Goal: Task Accomplishment & Management: Complete application form

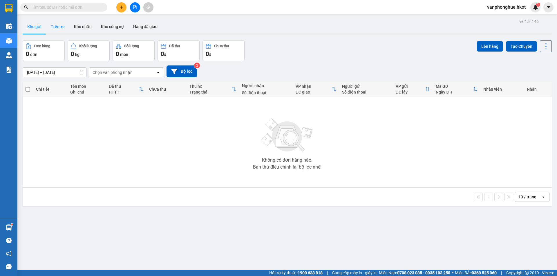
click at [61, 28] on button "Trên xe" at bounding box center [57, 27] width 23 height 14
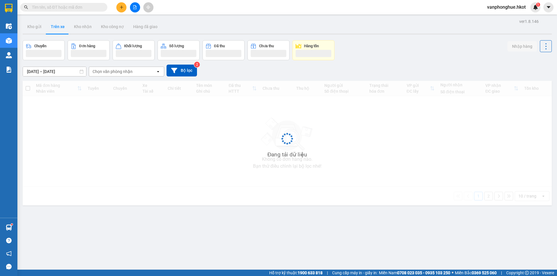
click at [52, 72] on input "[DATE] – [DATE]" at bounding box center [54, 71] width 63 height 9
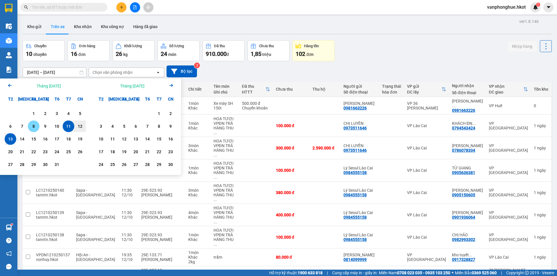
click at [33, 126] on div "8" at bounding box center [34, 126] width 8 height 7
click at [11, 138] on div "13" at bounding box center [10, 139] width 8 height 7
type input "[DATE] – [DATE]"
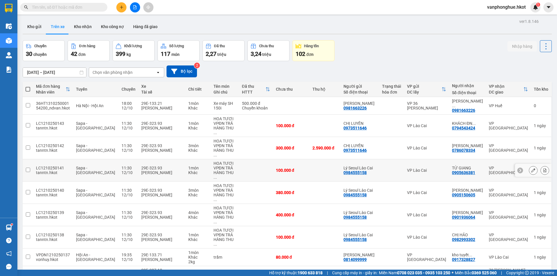
scroll to position [28, 0]
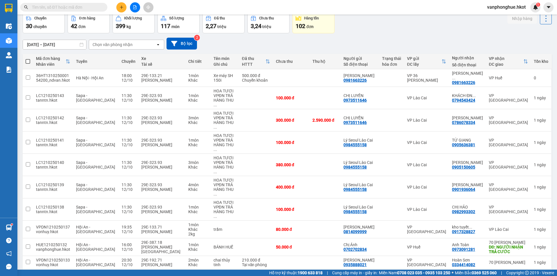
click at [456, 274] on button "2" at bounding box center [458, 278] width 9 height 9
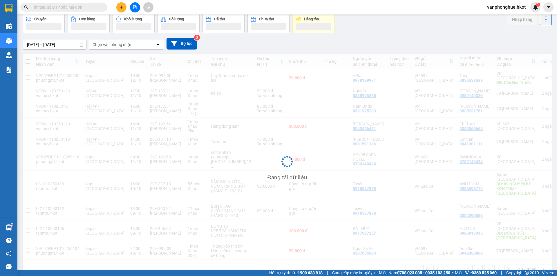
scroll to position [27, 0]
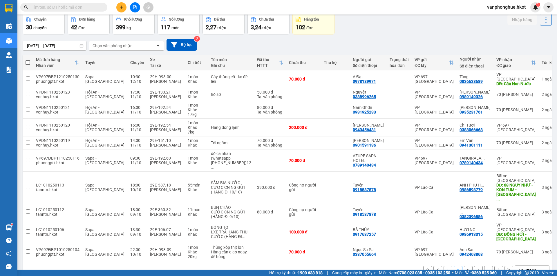
click at [464, 266] on button "3" at bounding box center [468, 270] width 9 height 9
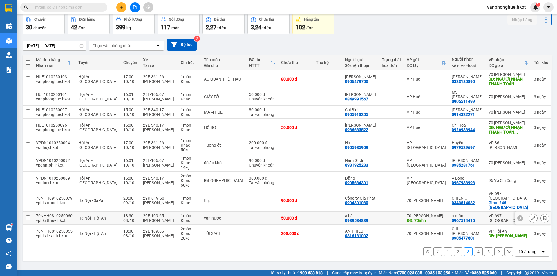
scroll to position [32, 0]
click at [477, 255] on button "4" at bounding box center [478, 252] width 9 height 9
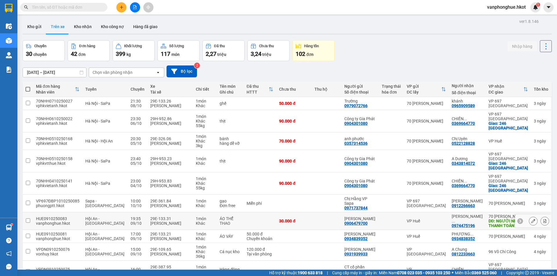
scroll to position [42, 0]
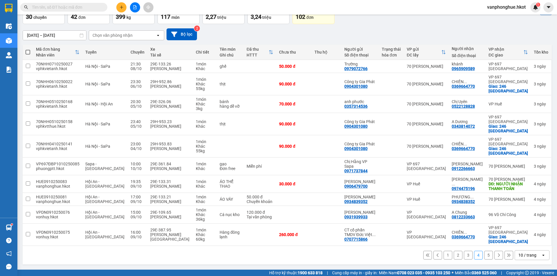
click at [484, 256] on button "5" at bounding box center [488, 255] width 9 height 9
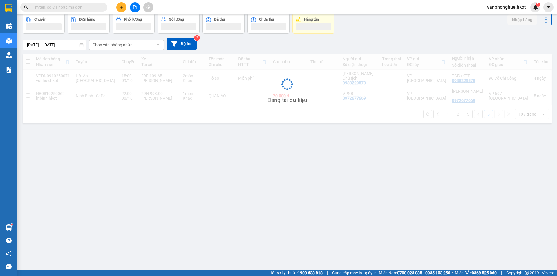
scroll to position [27, 0]
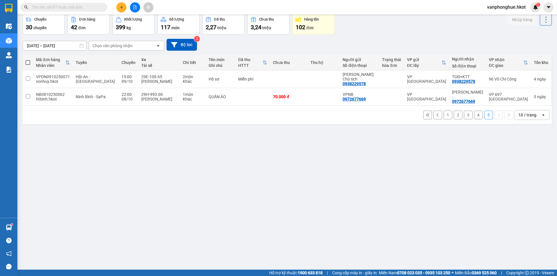
click at [443, 111] on button "1" at bounding box center [447, 115] width 9 height 9
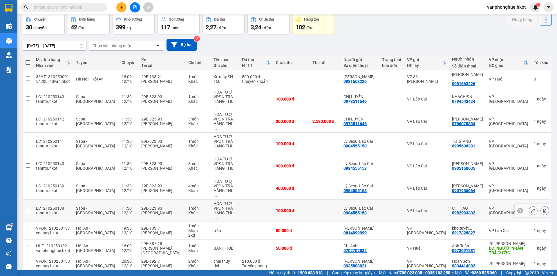
scroll to position [28, 0]
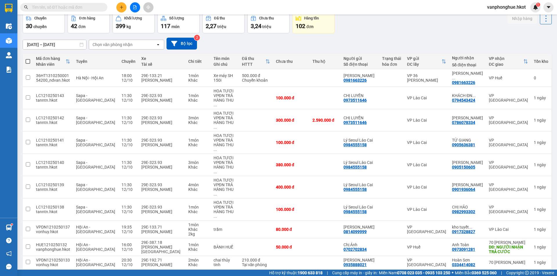
click at [454, 274] on button "2" at bounding box center [458, 278] width 9 height 9
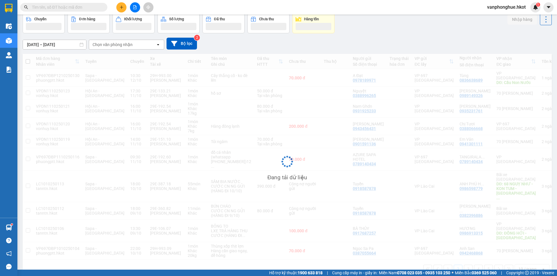
scroll to position [27, 0]
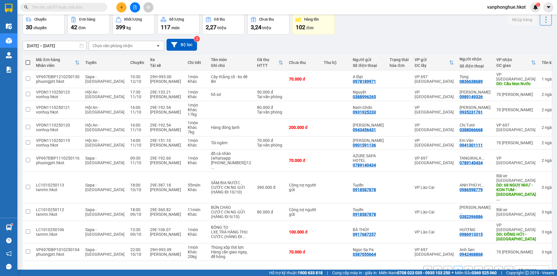
click at [464, 266] on button "3" at bounding box center [468, 270] width 9 height 9
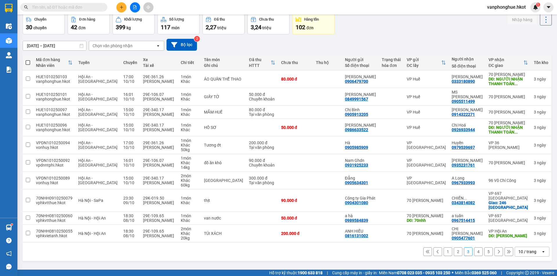
click at [474, 256] on button "4" at bounding box center [478, 252] width 9 height 9
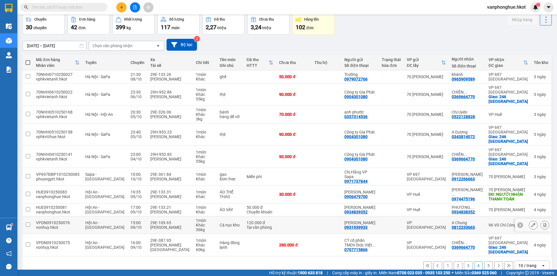
scroll to position [42, 0]
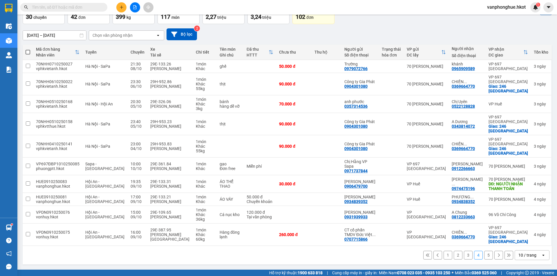
click at [485, 257] on button "5" at bounding box center [488, 255] width 9 height 9
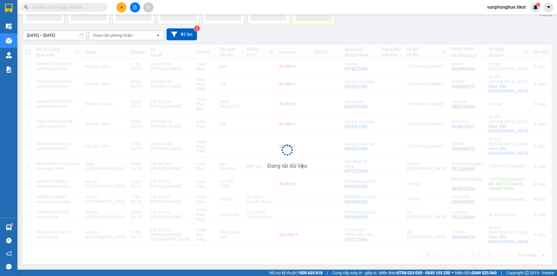
scroll to position [27, 0]
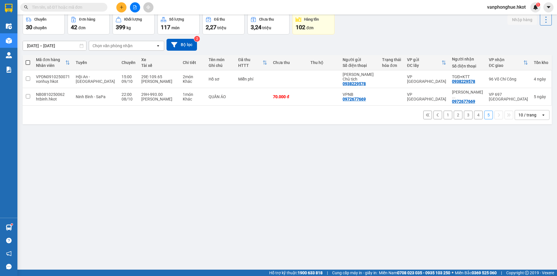
click at [383, 35] on div "[DATE] – [DATE] Press the down arrow key to interact with the calendar and sele…" at bounding box center [287, 45] width 529 height 21
click at [246, 42] on div "[DATE] – [DATE] Press the down arrow key to interact with the calendar and sele…" at bounding box center [287, 45] width 529 height 12
click at [246, 39] on div "[DATE] – [DATE] Press the down arrow key to interact with the calendar and sele…" at bounding box center [287, 45] width 529 height 12
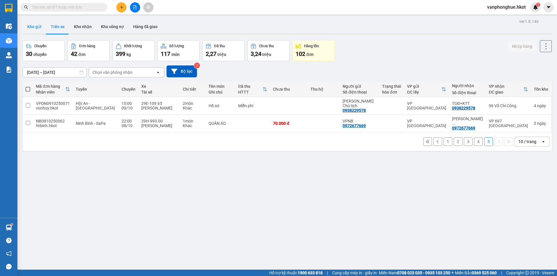
click at [33, 26] on button "Kho gửi" at bounding box center [34, 27] width 23 height 14
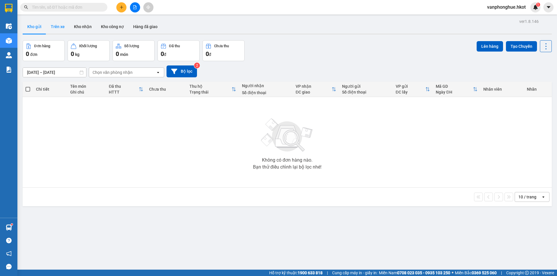
click at [58, 27] on button "Trên xe" at bounding box center [57, 27] width 23 height 14
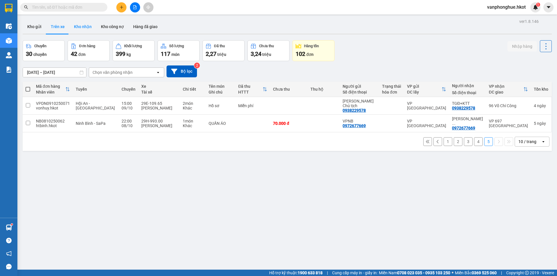
click at [78, 26] on button "Kho nhận" at bounding box center [82, 27] width 27 height 14
type input "[DATE] – [DATE]"
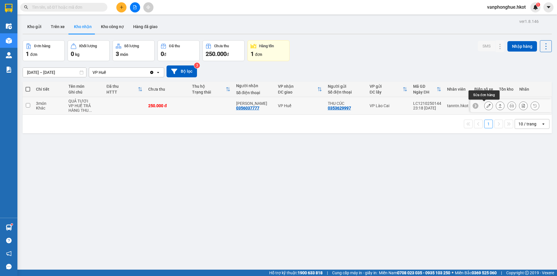
click at [486, 106] on icon at bounding box center [488, 106] width 4 height 4
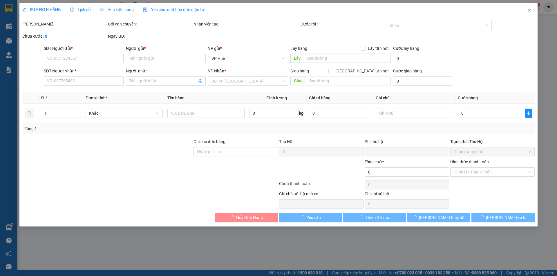
type input "0353629997"
type input "THU CÚC"
type input "0356037777"
type input "[PERSON_NAME]"
type input "0"
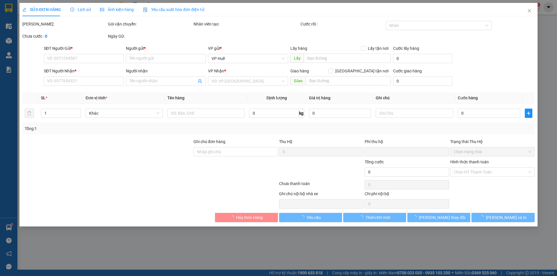
type input "250.000"
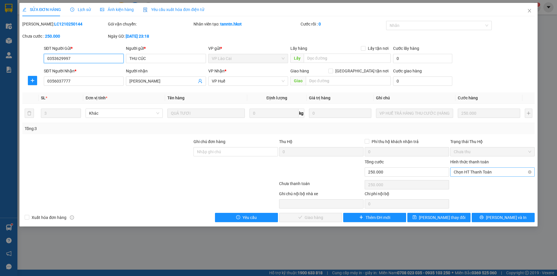
click at [494, 172] on span "Chọn HT Thanh Toán" at bounding box center [492, 172] width 77 height 9
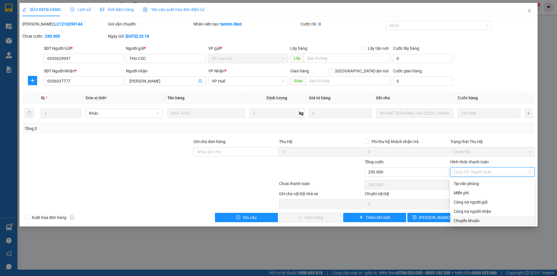
click at [461, 221] on div "Chuyển khoản" at bounding box center [492, 221] width 77 height 6
type input "0"
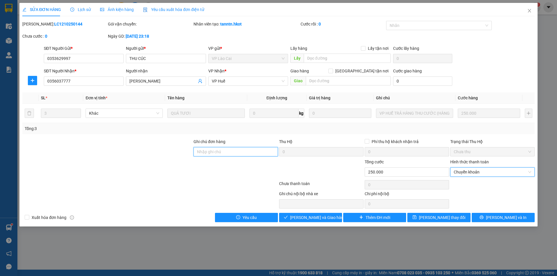
click at [215, 151] on input "Ghi chú đơn hàng" at bounding box center [235, 151] width 84 height 9
click at [240, 151] on input "Ghi chú đơn hàng" at bounding box center [235, 151] width 84 height 9
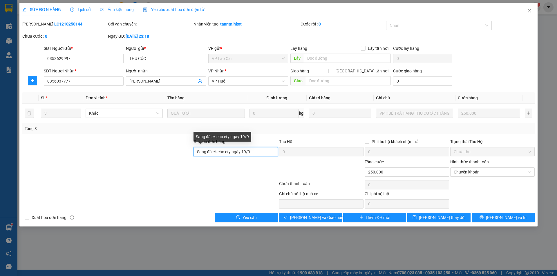
click at [224, 152] on input "Sang đã ck cho cty ngày 19/9" at bounding box center [235, 151] width 84 height 9
click at [251, 150] on input "Sang đã ck cty ngày 19/9" at bounding box center [235, 151] width 84 height 9
click at [219, 152] on input "Sang đã ck cty ngày" at bounding box center [235, 151] width 84 height 9
click at [235, 153] on input "Sang đã ck cty ngày" at bounding box center [235, 151] width 84 height 9
type input "Sang đã ck cty ngày 13/10."
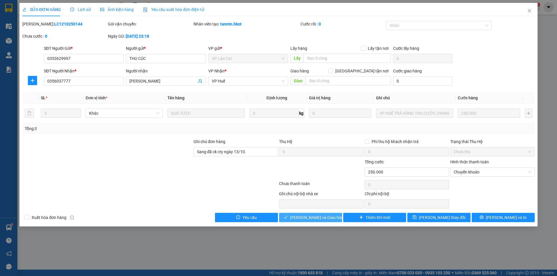
click at [315, 217] on span "[PERSON_NAME] và Giao hàng" at bounding box center [318, 218] width 56 height 6
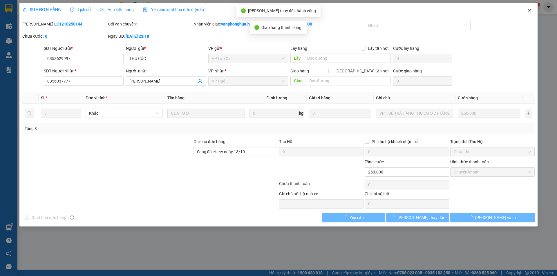
click at [530, 10] on icon "close" at bounding box center [529, 10] width 5 height 5
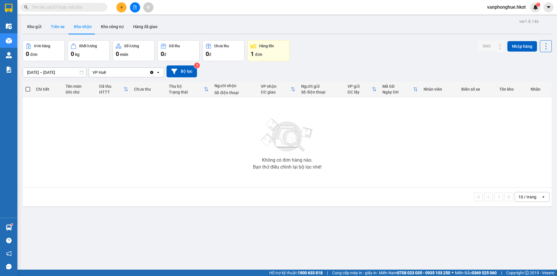
click at [59, 26] on button "Trên xe" at bounding box center [57, 27] width 23 height 14
type input "[DATE] – [DATE]"
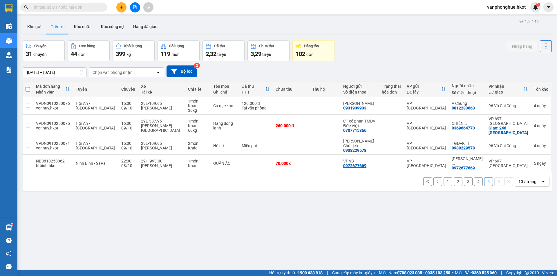
click at [477, 177] on button "4" at bounding box center [478, 181] width 9 height 9
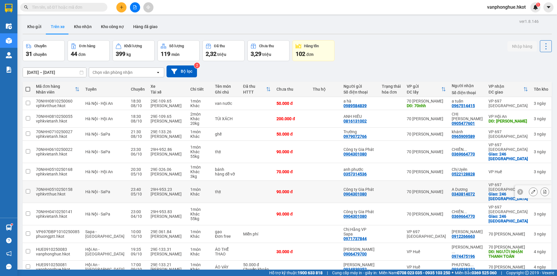
scroll to position [37, 0]
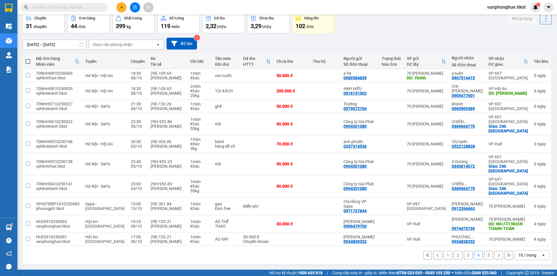
click at [464, 255] on button "3" at bounding box center [468, 255] width 9 height 9
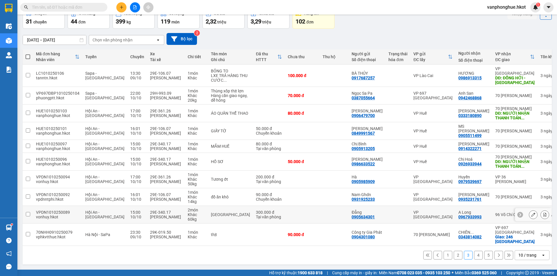
scroll to position [42, 0]
click at [454, 256] on button "2" at bounding box center [458, 255] width 9 height 9
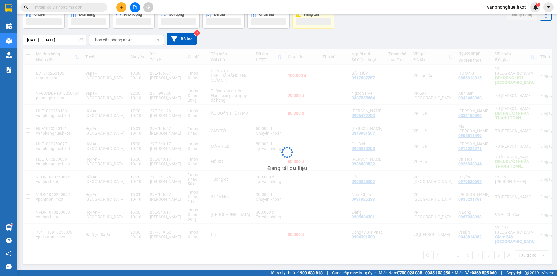
scroll to position [27, 0]
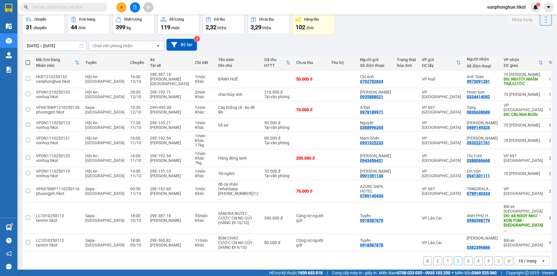
click at [445, 257] on button "1" at bounding box center [447, 261] width 9 height 9
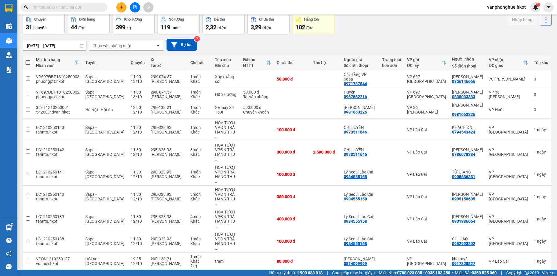
click at [65, 8] on input "text" at bounding box center [66, 7] width 68 height 6
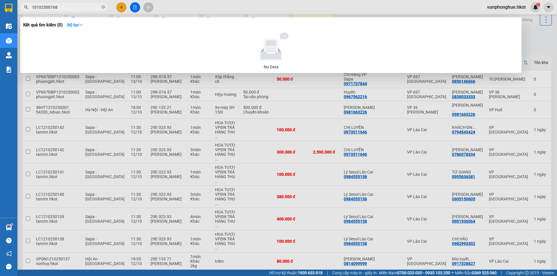
click at [88, 5] on input "10102500168" at bounding box center [66, 7] width 68 height 6
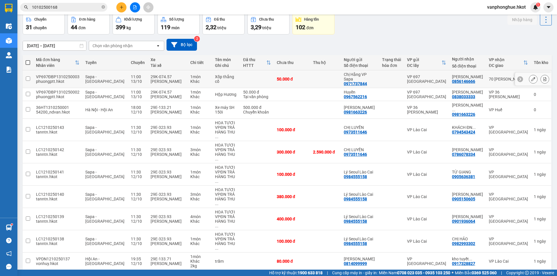
scroll to position [0, 0]
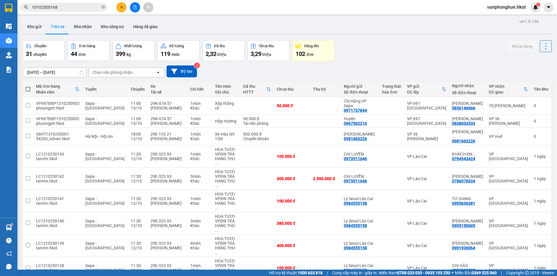
click at [78, 6] on input "10102500168" at bounding box center [66, 7] width 68 height 6
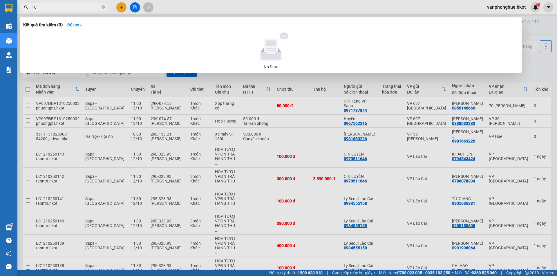
type input "1"
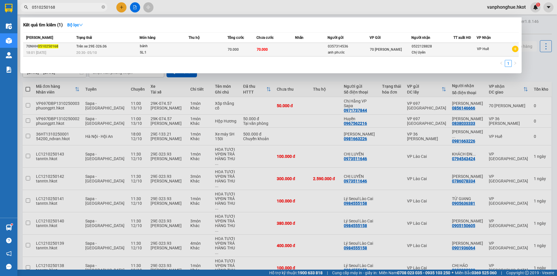
type input "0510250168"
click at [204, 48] on td at bounding box center [207, 50] width 39 height 14
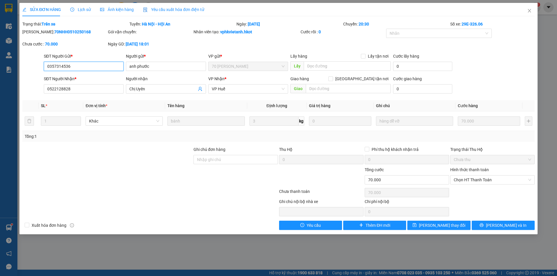
type input "0357314536"
type input "anh phước"
type input "0522128828"
type input "Chị Uyên"
type input "0"
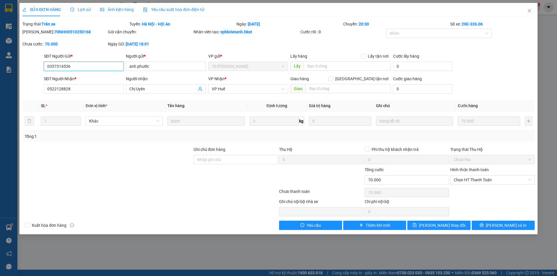
type input "70.000"
click at [532, 11] on span "Close" at bounding box center [529, 11] width 16 height 16
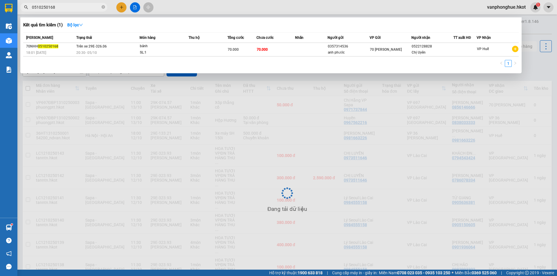
drag, startPoint x: 71, startPoint y: 7, endPoint x: 12, endPoint y: 3, distance: 58.7
click at [12, 3] on section "Kết quả tìm kiếm ( 1 ) Bộ lọc Mã ĐH Trạng thái Món hàng Thu hộ Tổng cước Chưa c…" at bounding box center [278, 138] width 557 height 276
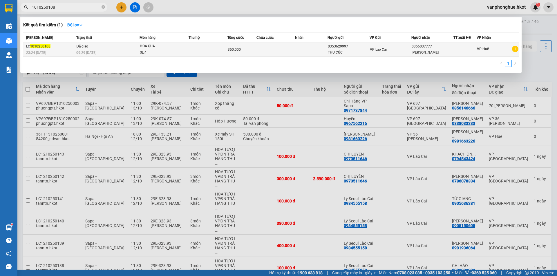
type input "1010250108"
click at [282, 49] on td at bounding box center [275, 50] width 39 height 14
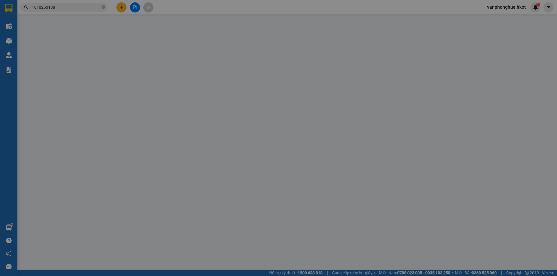
type input "0353629997"
type input "THU CÚC"
type input "0356037777"
type input "[PERSON_NAME]"
type input "Sang đã ck cho cty ngày 11/10"
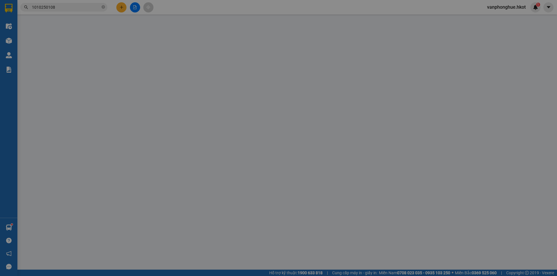
type input "0"
type input "350.000"
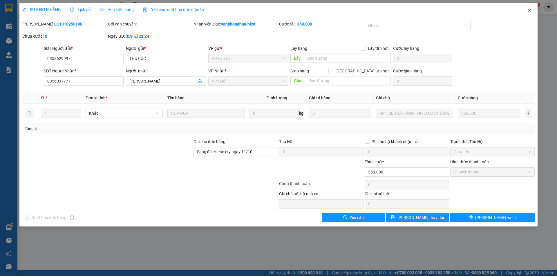
click at [529, 9] on icon "close" at bounding box center [529, 10] width 5 height 5
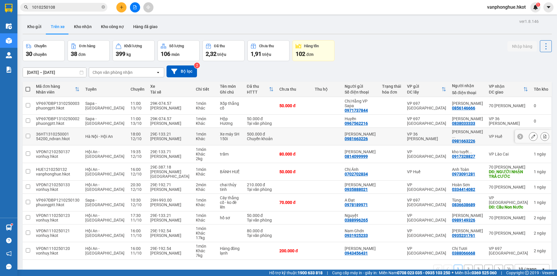
drag, startPoint x: 27, startPoint y: 136, endPoint x: 73, endPoint y: 129, distance: 46.9
click at [27, 136] on input "checkbox" at bounding box center [28, 136] width 4 height 4
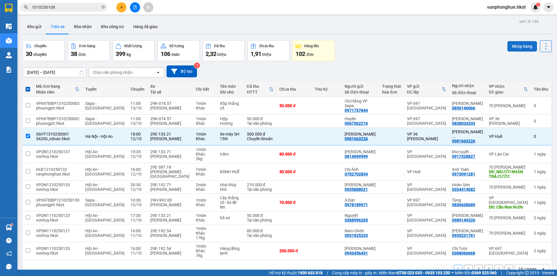
click at [511, 44] on button "Nhập hàng" at bounding box center [522, 46] width 30 height 10
checkbox input "false"
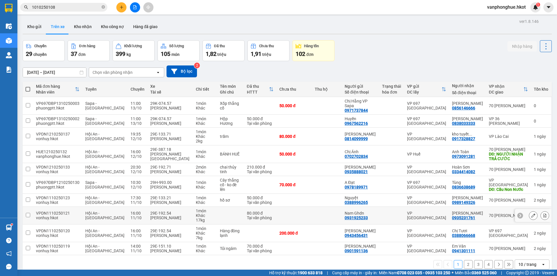
scroll to position [27, 0]
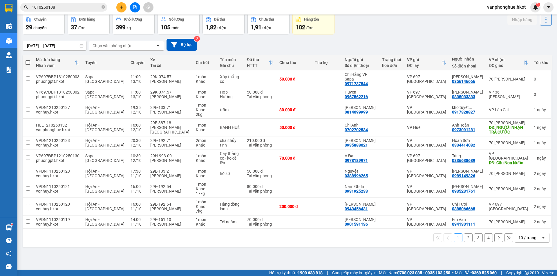
click at [464, 239] on button "2" at bounding box center [468, 238] width 9 height 9
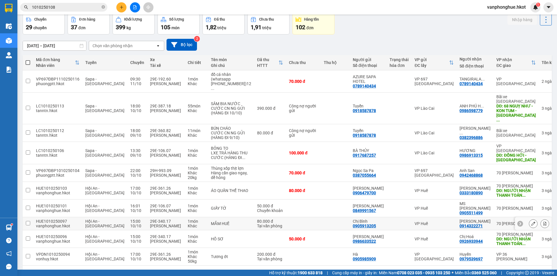
scroll to position [37, 0]
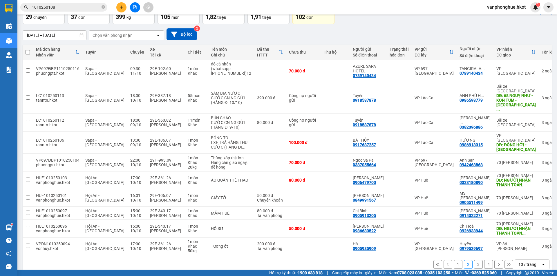
click at [475, 260] on button "3" at bounding box center [478, 264] width 9 height 9
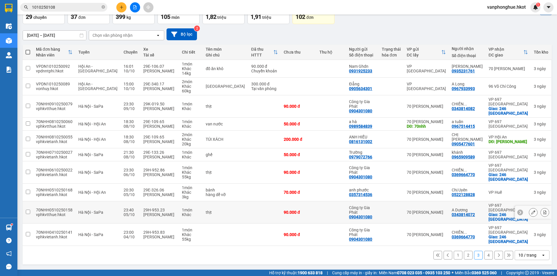
scroll to position [42, 0]
click at [484, 255] on button "4" at bounding box center [488, 255] width 9 height 9
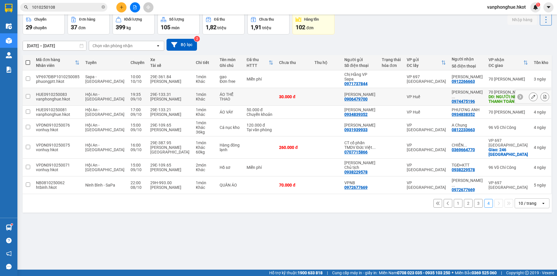
scroll to position [0, 0]
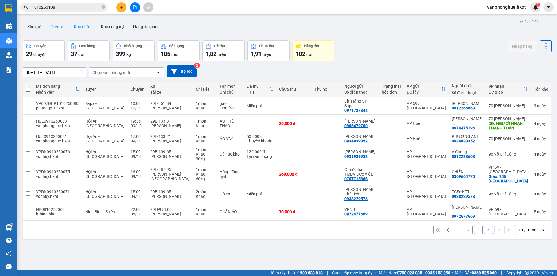
click at [80, 25] on button "Kho nhận" at bounding box center [82, 27] width 27 height 14
type input "[DATE] – [DATE]"
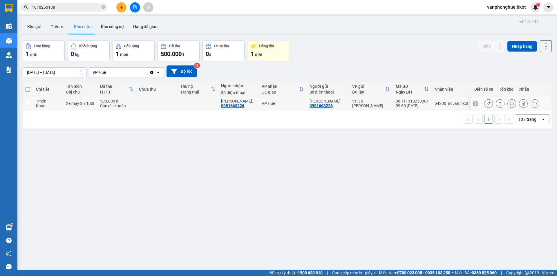
click at [486, 104] on icon at bounding box center [488, 103] width 4 height 4
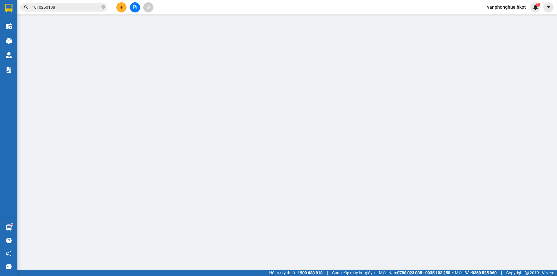
type input "0981663226"
type input "[PERSON_NAME]"
type input "0981663226"
type input "[PERSON_NAME]"
type input "0"
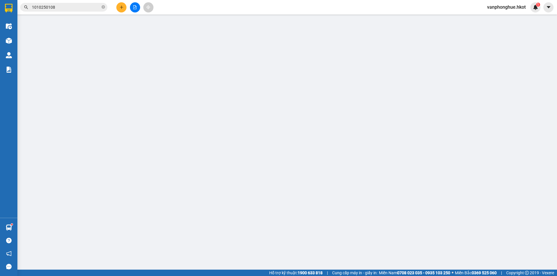
type input "500.000"
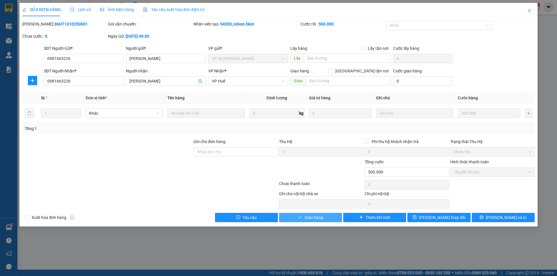
click at [312, 218] on span "Giao hàng" at bounding box center [313, 218] width 19 height 6
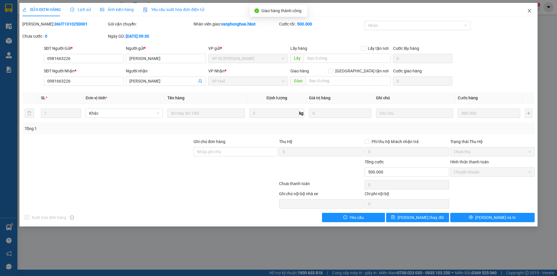
click at [528, 10] on icon "close" at bounding box center [529, 10] width 3 height 3
